Goal: Task Accomplishment & Management: Complete application form

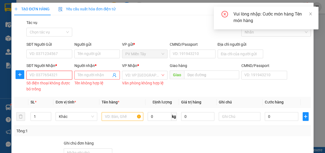
drag, startPoint x: 0, startPoint y: 0, endPoint x: 60, endPoint y: 72, distance: 93.6
click at [59, 72] on input "SĐT Người Nhận *" at bounding box center [48, 75] width 45 height 9
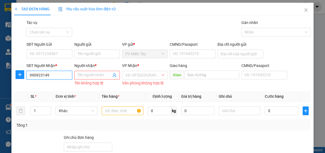
type input "0909231495"
click at [56, 85] on div "0909231495 - tram" at bounding box center [48, 86] width 38 height 6
type input "0934167515 y"
type input "tram"
type input "hai son"
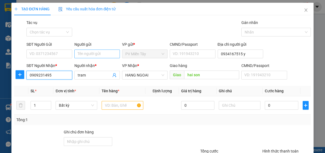
type input "0909231495"
click at [95, 56] on input "Người gửi" at bounding box center [96, 54] width 45 height 9
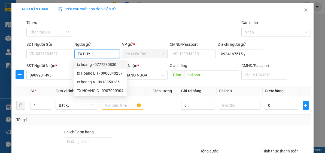
type input "TX DUY"
click at [133, 18] on div "TẠO ĐƠN HÀNG Yêu cầu xuất hóa đơn điện tử Transit Pickup Surcharge Ids Transit …" at bounding box center [162, 97] width 297 height 188
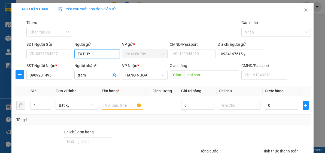
click at [100, 52] on input "TX DUY" at bounding box center [96, 54] width 45 height 9
click at [98, 63] on div "tx duy - 0907474768" at bounding box center [96, 65] width 38 height 6
type input "0907474768"
type input "tx duy"
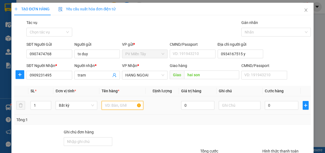
click at [117, 105] on input "text" at bounding box center [123, 105] width 42 height 9
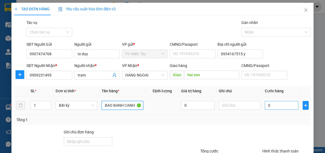
type input "BAO BANH CANH"
click at [282, 106] on input "0" at bounding box center [281, 105] width 33 height 9
type input "6"
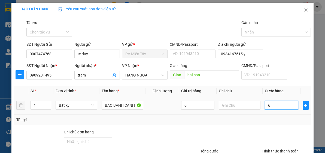
type input "60"
type input "60.000"
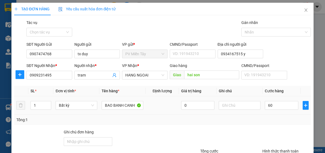
type input "60.000"
click at [285, 116] on div "Tổng: 1" at bounding box center [162, 120] width 297 height 10
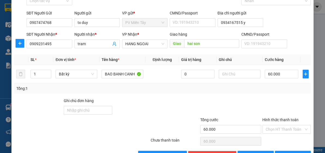
scroll to position [48, 0]
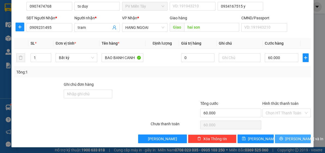
click at [295, 139] on span "[PERSON_NAME] và In" at bounding box center [304, 139] width 38 height 6
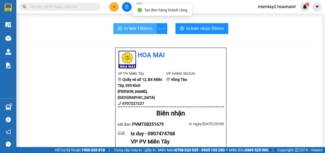
click at [137, 27] on span "In tem 100mm" at bounding box center [138, 28] width 28 height 7
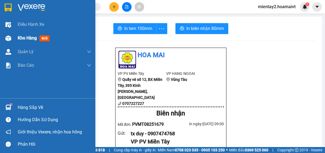
click at [27, 38] on span "Kho hàng" at bounding box center [27, 37] width 19 height 5
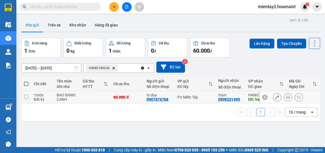
click at [122, 96] on div "60.000 đ" at bounding box center [127, 97] width 28 height 4
checkbox input "true"
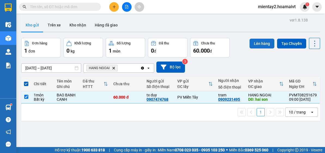
click at [256, 42] on button "Lên hàng" at bounding box center [261, 44] width 25 height 10
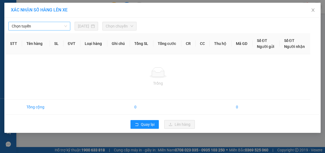
click at [50, 26] on span "Chọn tuyến" at bounding box center [39, 26] width 55 height 8
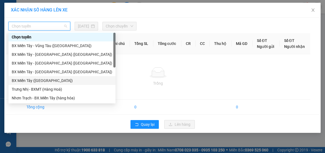
click at [49, 80] on div "BX Miền Tây ([GEOGRAPHIC_DATA])" at bounding box center [62, 81] width 100 height 6
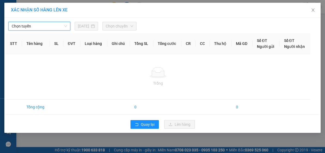
click at [54, 25] on span "Chọn tuyến" at bounding box center [39, 26] width 55 height 8
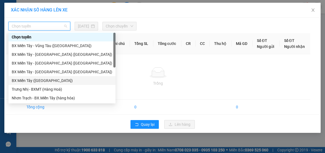
click at [56, 79] on div "BX Miền Tây ([GEOGRAPHIC_DATA])" at bounding box center [62, 81] width 100 height 6
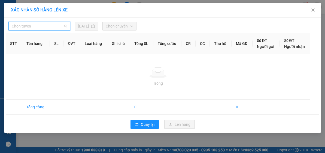
click at [47, 28] on span "Chọn tuyến" at bounding box center [39, 26] width 55 height 8
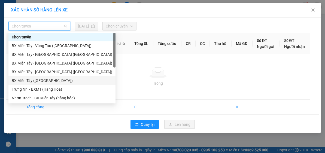
click at [53, 82] on div "BX Miền Tây ([GEOGRAPHIC_DATA])" at bounding box center [62, 81] width 100 height 6
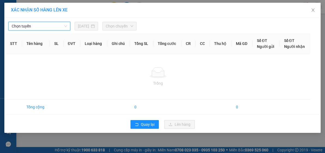
click at [57, 28] on span "Chọn tuyến" at bounding box center [39, 26] width 55 height 8
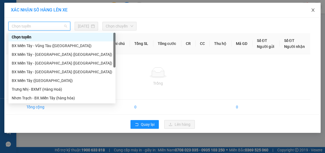
click at [312, 10] on icon "close" at bounding box center [313, 10] width 4 height 4
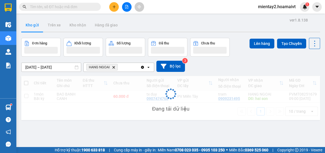
click at [154, 124] on div "ver 1.8.138 Kho gửi Trên xe Kho nhận Hàng đã giao Đơn hàng Khối lượng Số lượng …" at bounding box center [170, 92] width 303 height 153
click at [282, 58] on div "[DATE] – [DATE] Press the down arrow key to interact with the calendar and sele…" at bounding box center [170, 66] width 299 height 19
click at [188, 129] on div "ver 1.8.138 Kho gửi Trên xe Kho nhận Hàng đã giao Đơn hàng Khối lượng Số lượng …" at bounding box center [170, 92] width 303 height 153
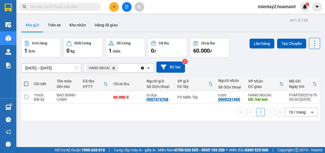
click at [232, 29] on div "Kho gửi Trên xe Kho nhận Hàng đã giao" at bounding box center [170, 26] width 299 height 14
click at [263, 41] on button "Lên hàng" at bounding box center [261, 44] width 25 height 10
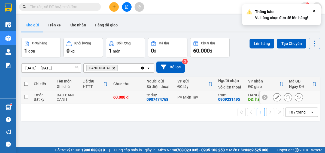
click at [94, 96] on td at bounding box center [95, 97] width 31 height 12
checkbox input "true"
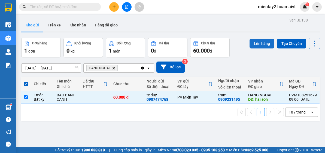
click at [258, 44] on button "Lên hàng" at bounding box center [261, 44] width 25 height 10
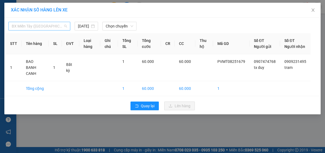
click at [34, 23] on span "BX Miền Tây ([GEOGRAPHIC_DATA])" at bounding box center [39, 26] width 55 height 8
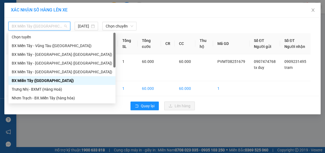
click at [54, 81] on div "BX Miền Tây ([GEOGRAPHIC_DATA])" at bounding box center [62, 81] width 100 height 6
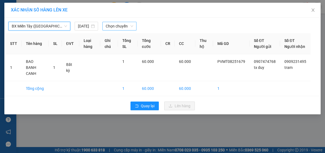
click at [121, 25] on span "Chọn chuyến" at bounding box center [120, 26] width 28 height 8
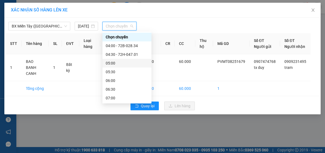
click at [125, 62] on div "05:00" at bounding box center [127, 63] width 42 height 6
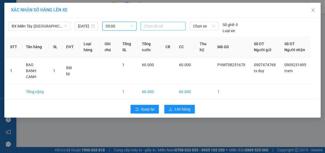
click at [155, 27] on div at bounding box center [163, 26] width 42 height 7
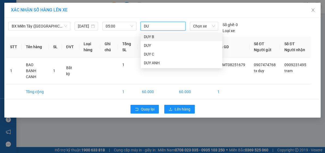
type input "DUY"
click at [172, 42] on div "DUY" at bounding box center [181, 45] width 75 height 6
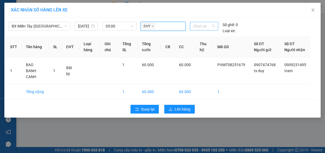
click at [202, 26] on span "Chọn xe" at bounding box center [204, 26] width 22 height 8
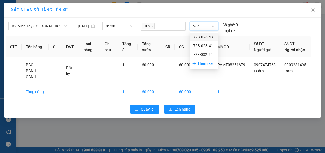
type input "2841"
click at [208, 38] on div "72B-028.41" at bounding box center [204, 37] width 22 height 6
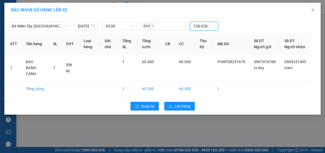
click at [211, 26] on span "72B-028.41" at bounding box center [204, 26] width 22 height 8
type input "4842"
click at [199, 39] on div "72H-048.42" at bounding box center [204, 37] width 22 height 6
click at [186, 102] on button "Lên hàng" at bounding box center [179, 106] width 30 height 9
